Goal: Transaction & Acquisition: Purchase product/service

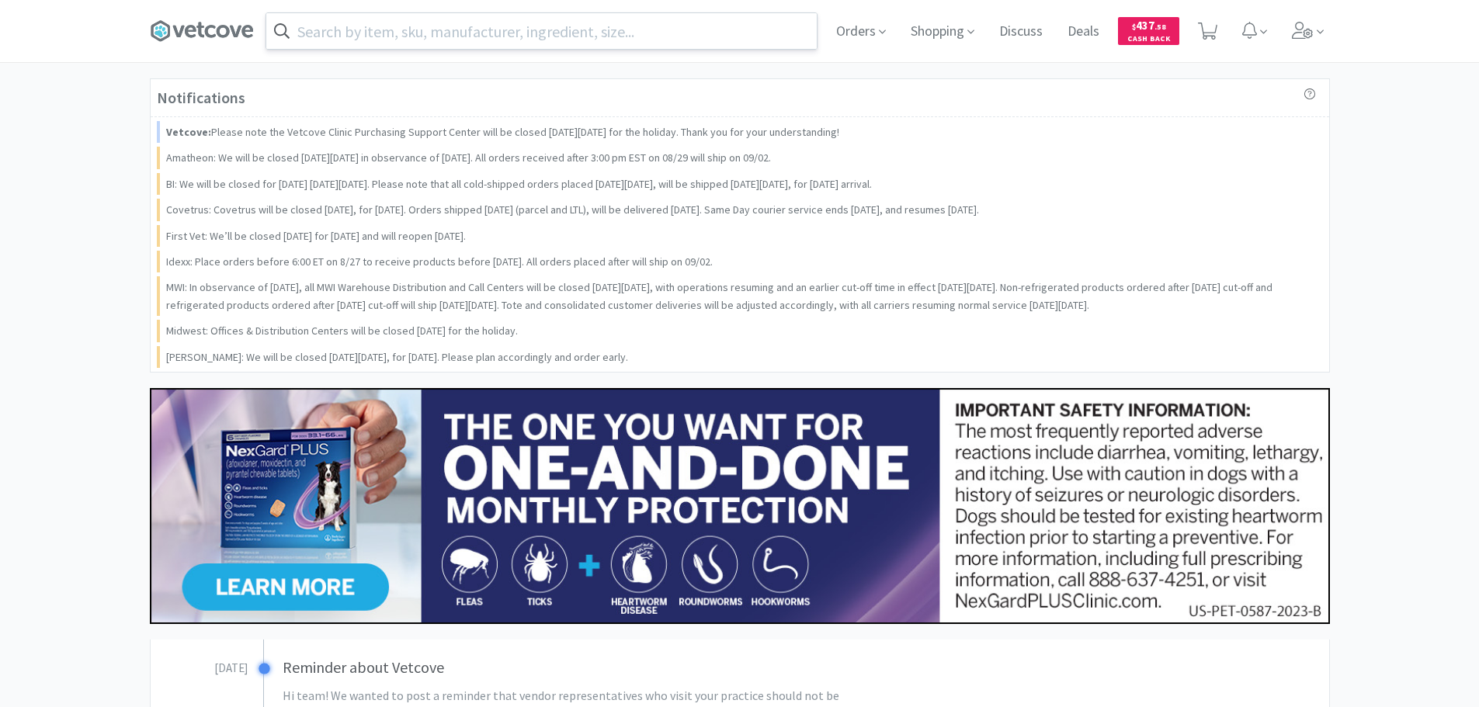
click at [599, 33] on input "text" at bounding box center [541, 31] width 551 height 36
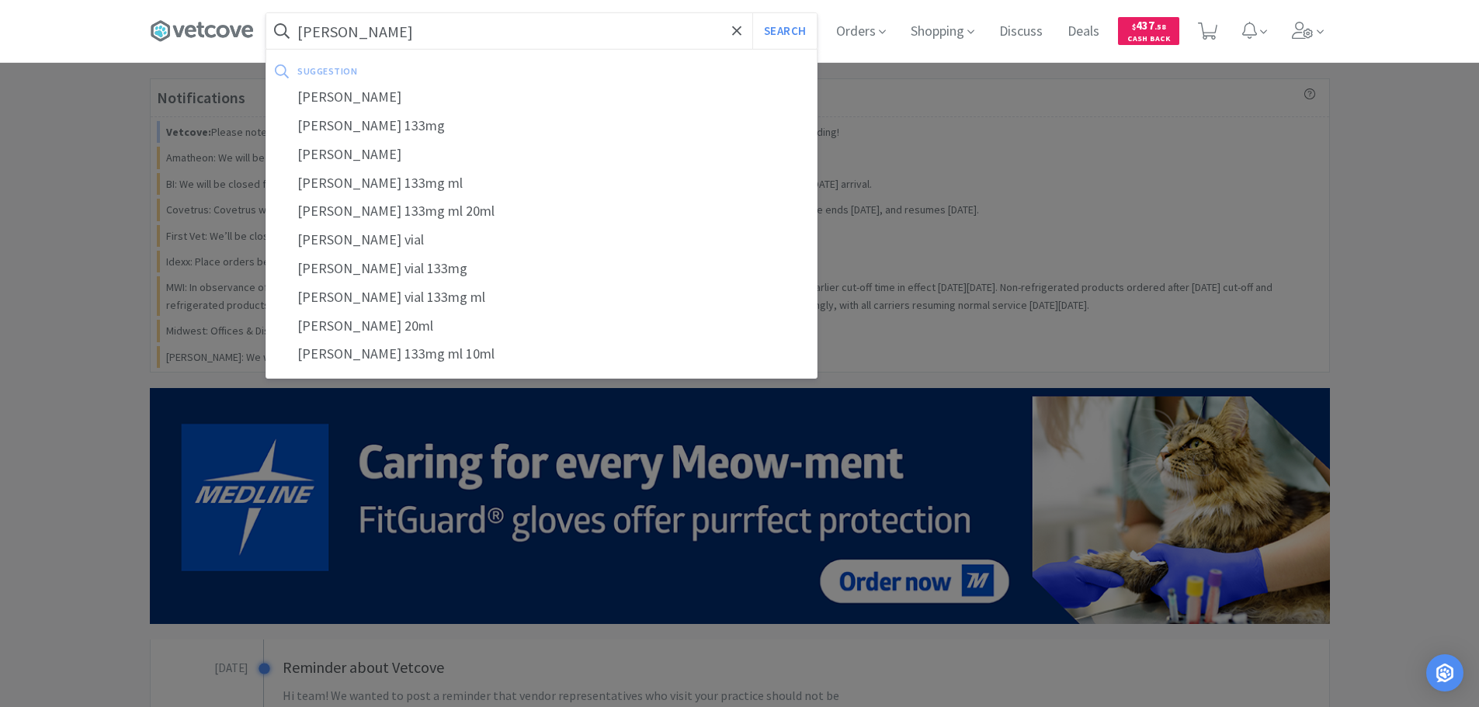
type input "[PERSON_NAME]"
click at [752, 13] on button "Search" at bounding box center [784, 31] width 64 height 36
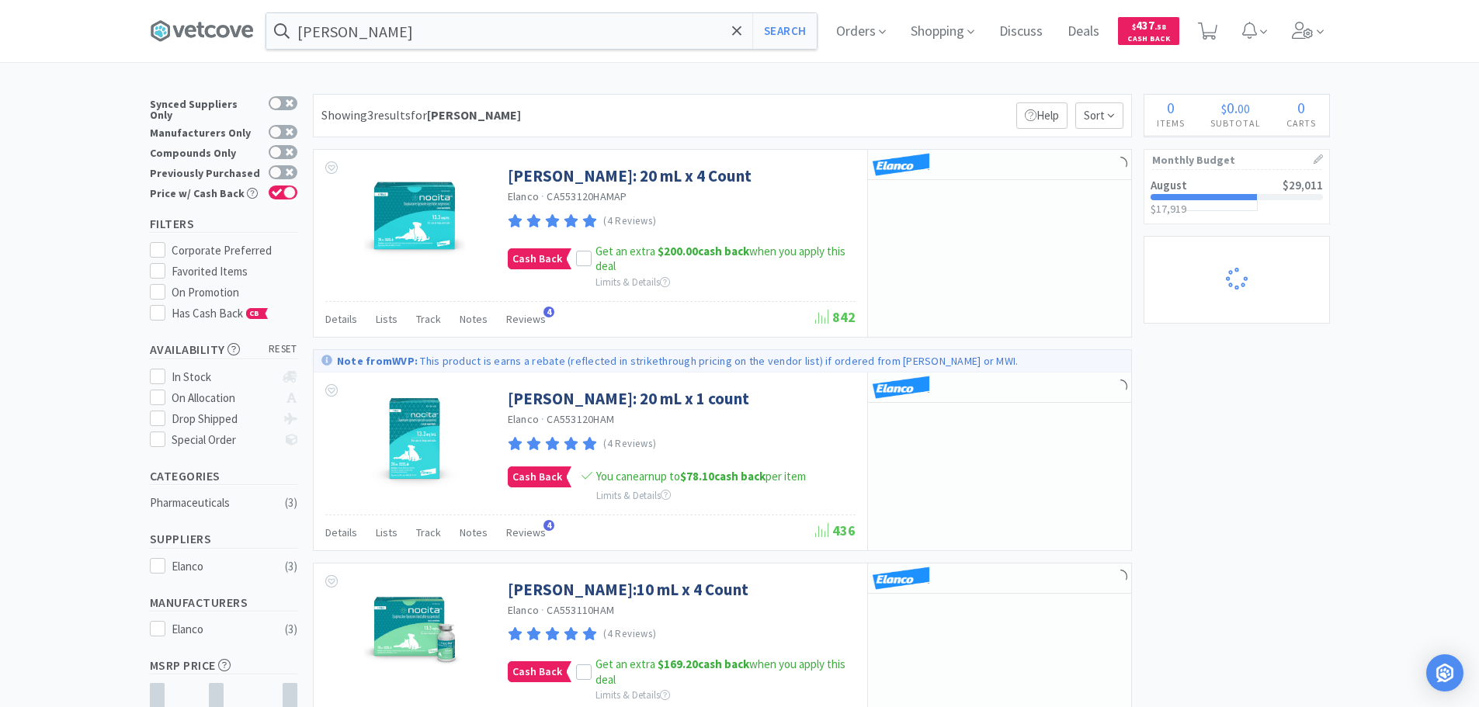
select select "1"
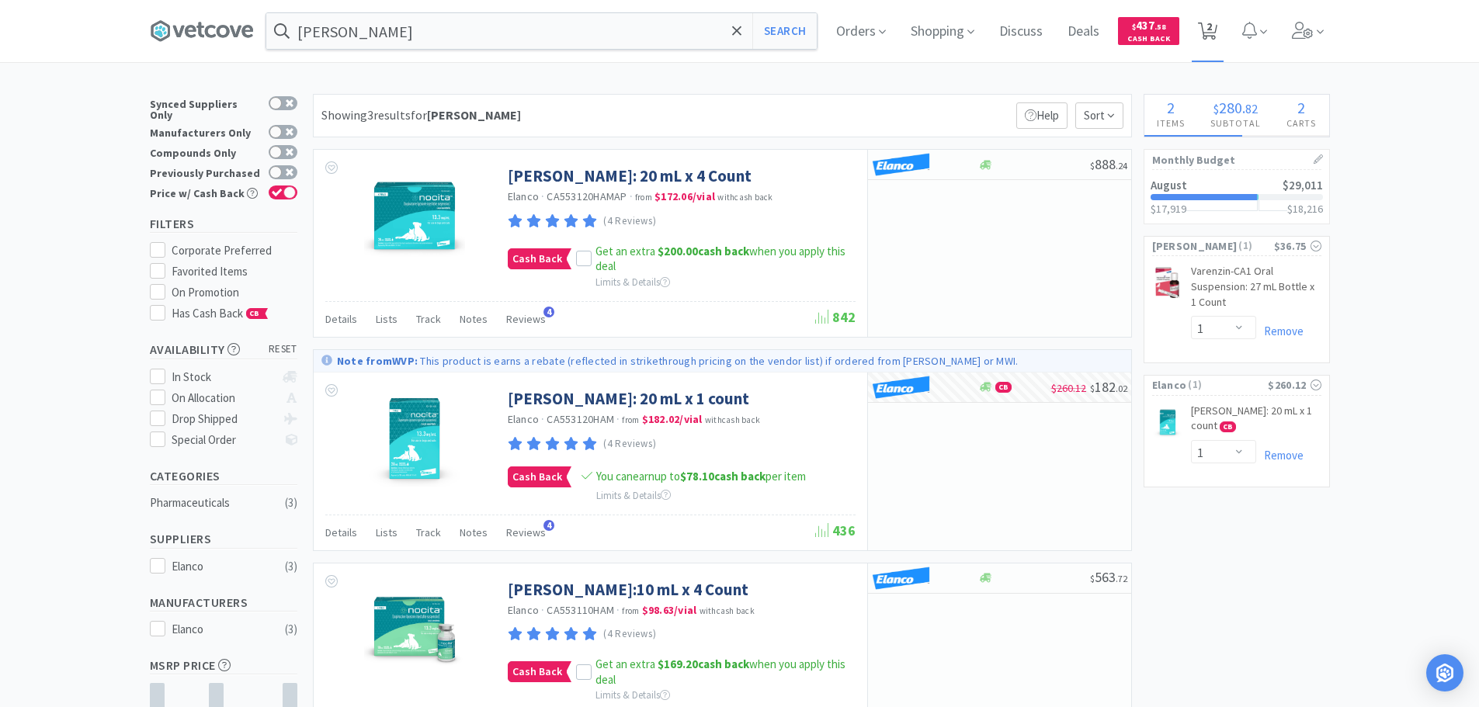
click at [1212, 31] on span "2" at bounding box center [1207, 31] width 19 height 22
select select "1"
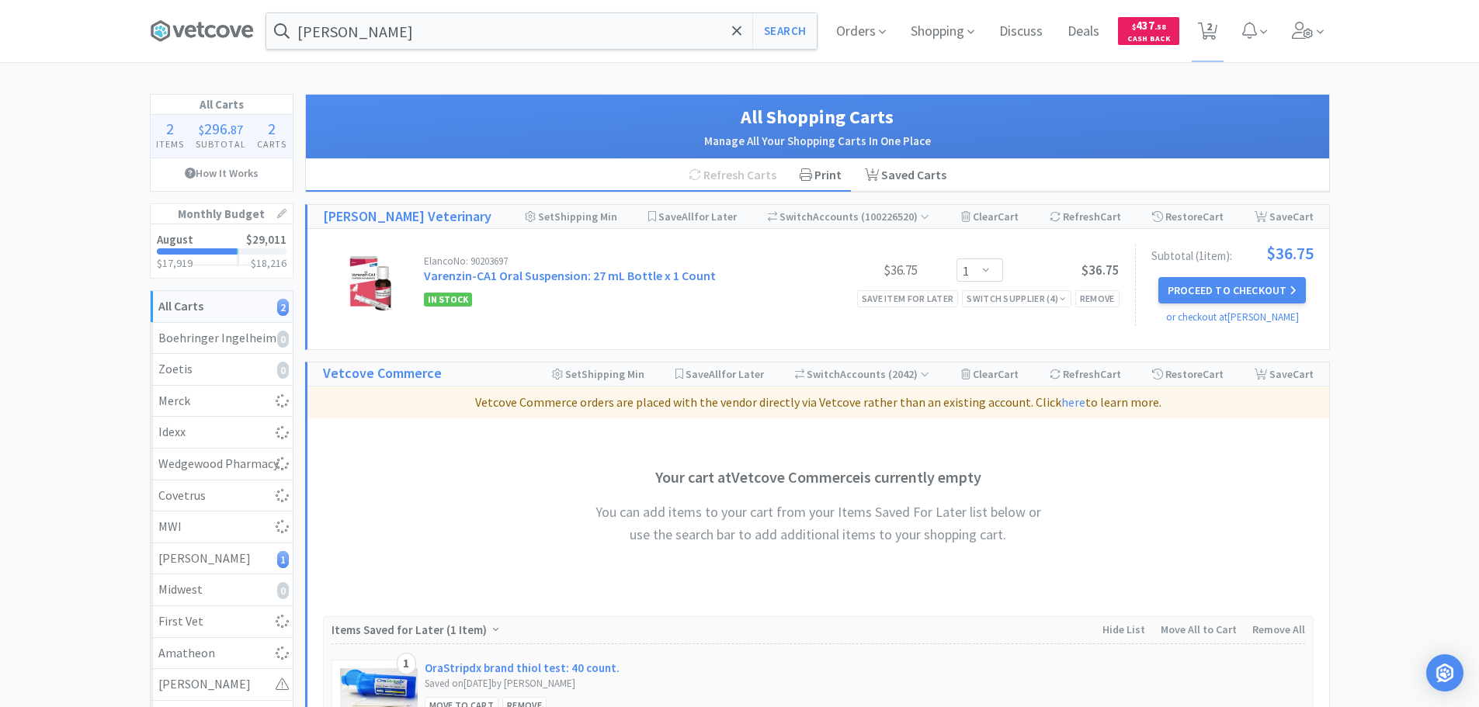
select select "1"
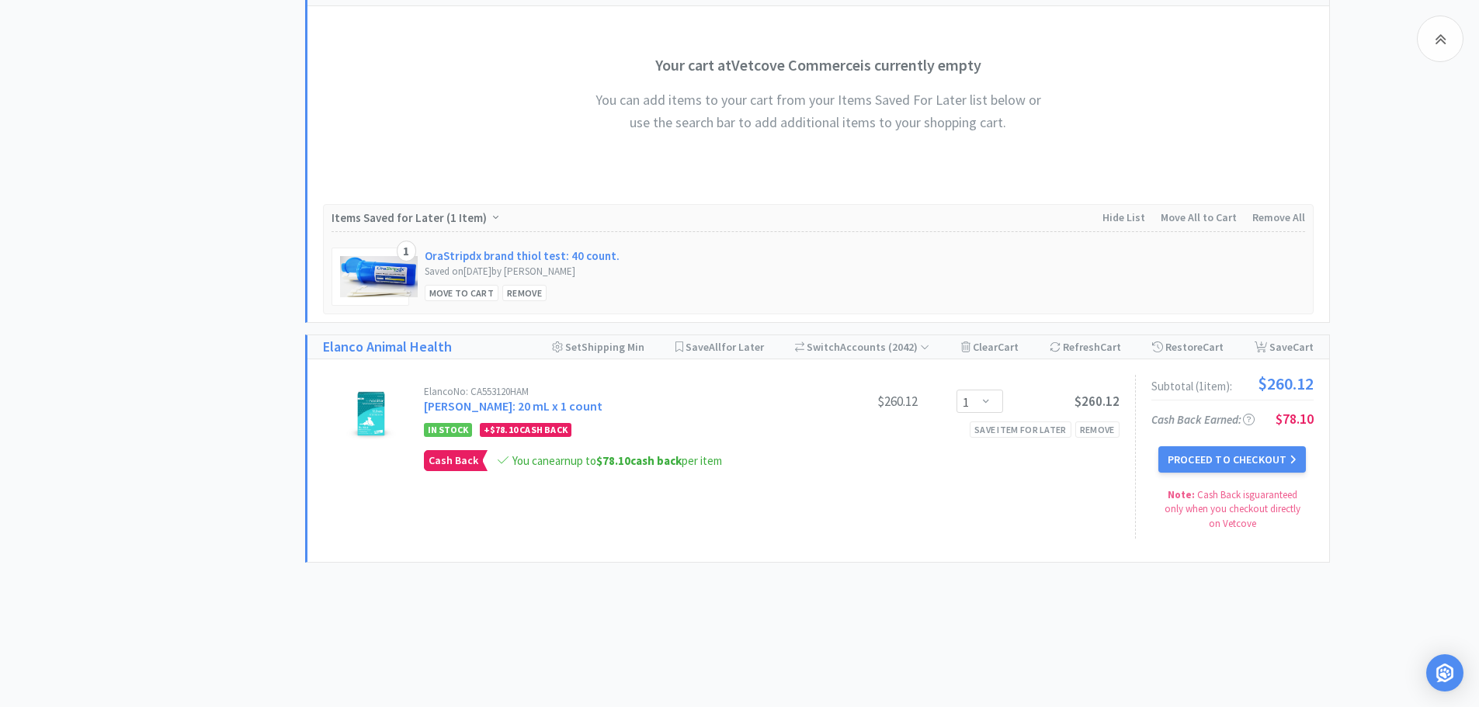
scroll to position [621, 0]
